Goal: Information Seeking & Learning: Learn about a topic

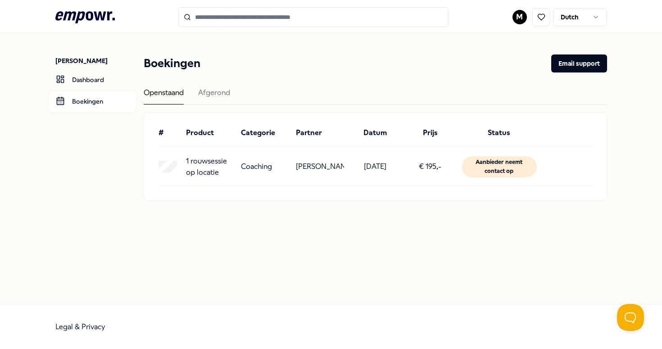
click at [82, 12] on icon at bounding box center [84, 17] width 59 height 12
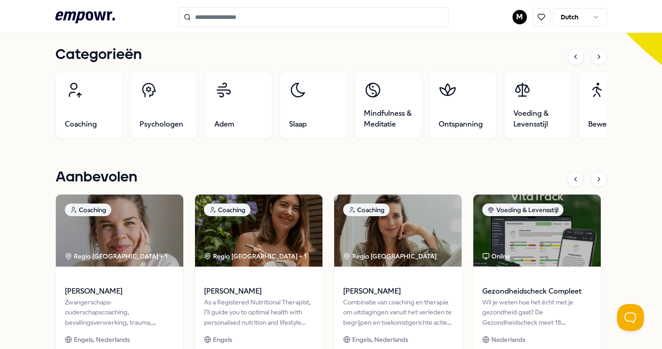
scroll to position [277, 0]
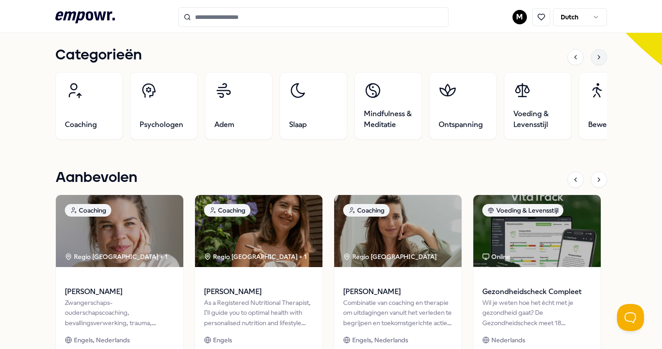
click at [602, 59] on icon at bounding box center [599, 57] width 7 height 7
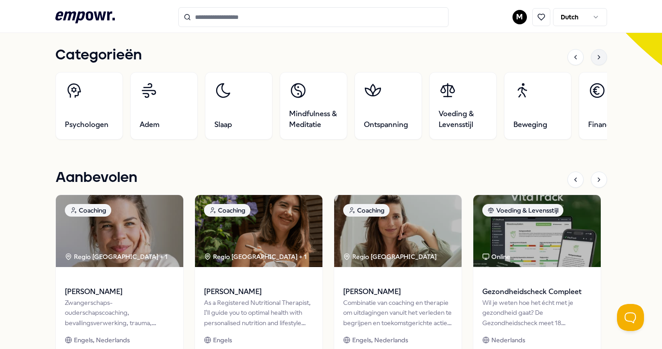
click at [602, 59] on icon at bounding box center [599, 57] width 7 height 7
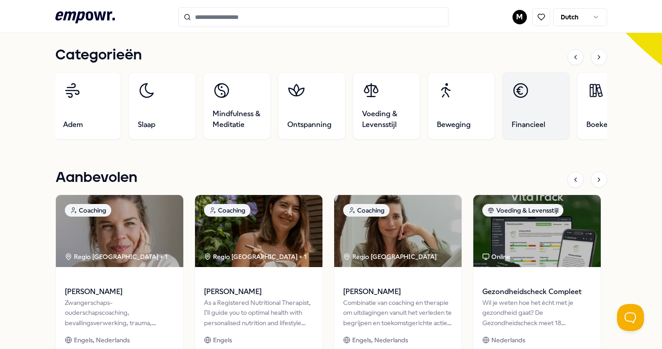
click at [542, 118] on link "Financieel" at bounding box center [536, 106] width 68 height 68
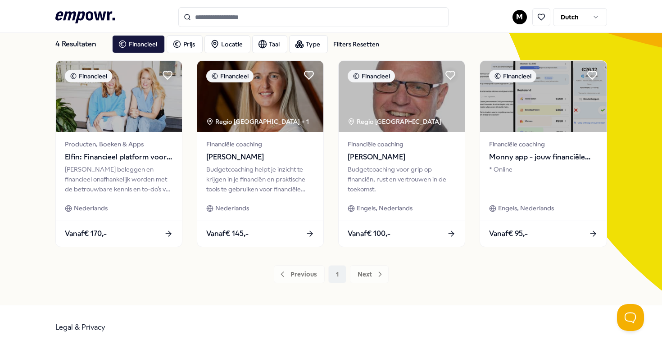
scroll to position [52, 0]
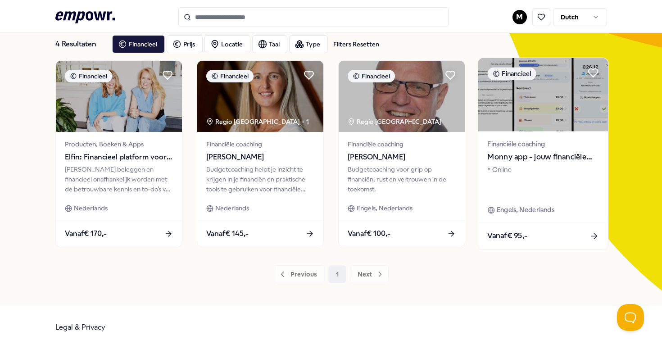
click at [542, 153] on span "Monny app - jouw financiële assistent" at bounding box center [543, 157] width 111 height 12
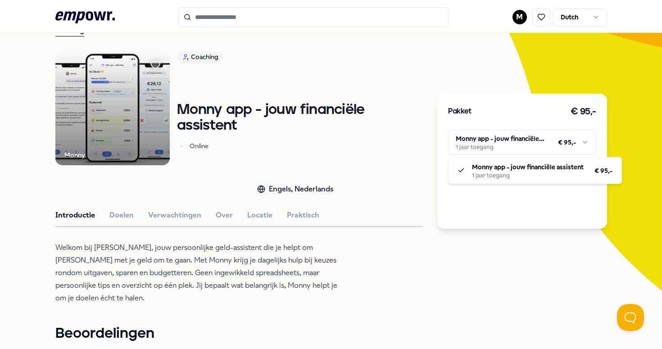
click at [575, 148] on html ".empowr-logo_svg__cls-1{fill:#03032f} M Dutch Alle categorieën Self-care librar…" at bounding box center [331, 174] width 662 height 349
